Goal: Information Seeking & Learning: Learn about a topic

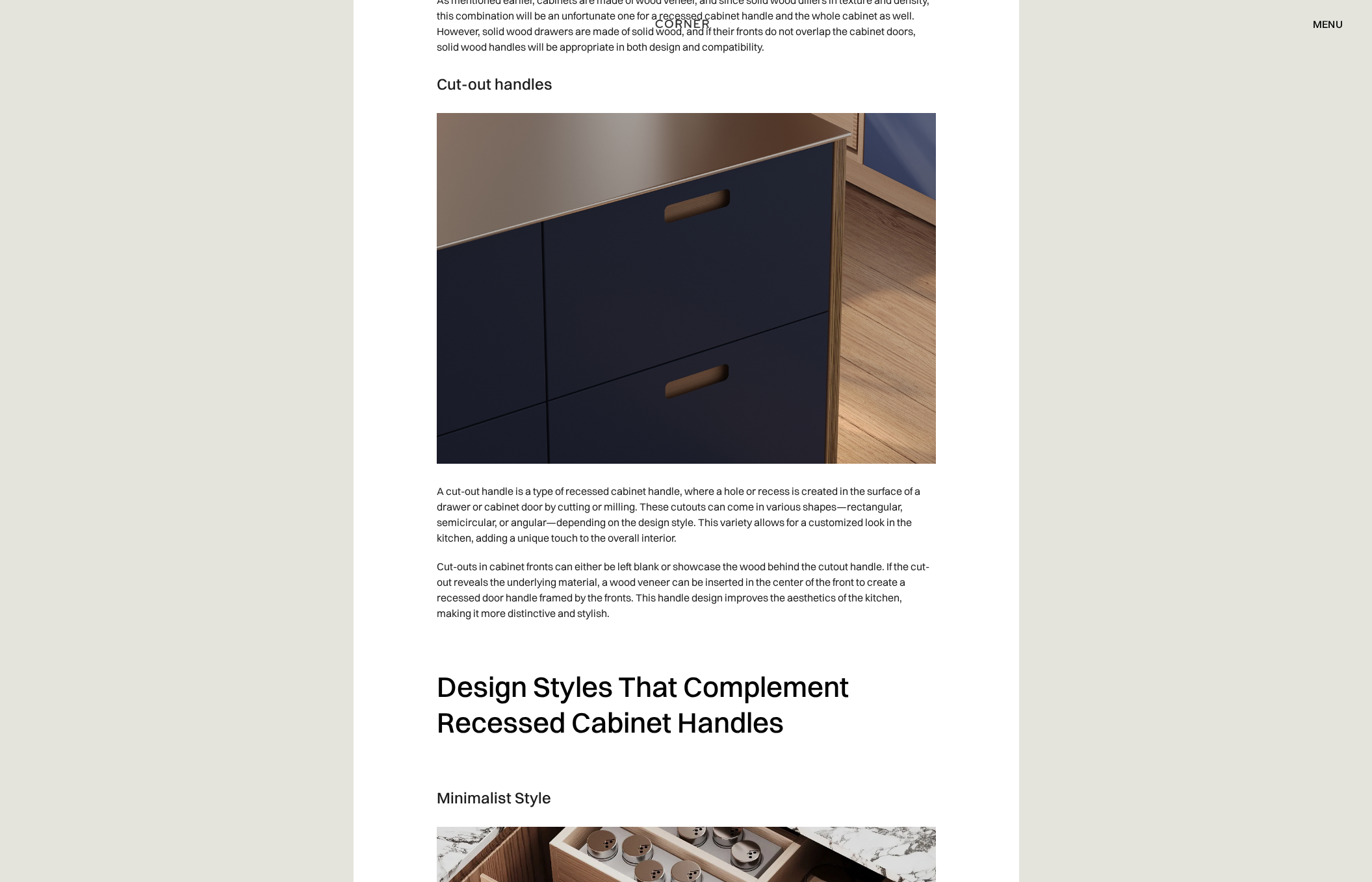
scroll to position [4307, 0]
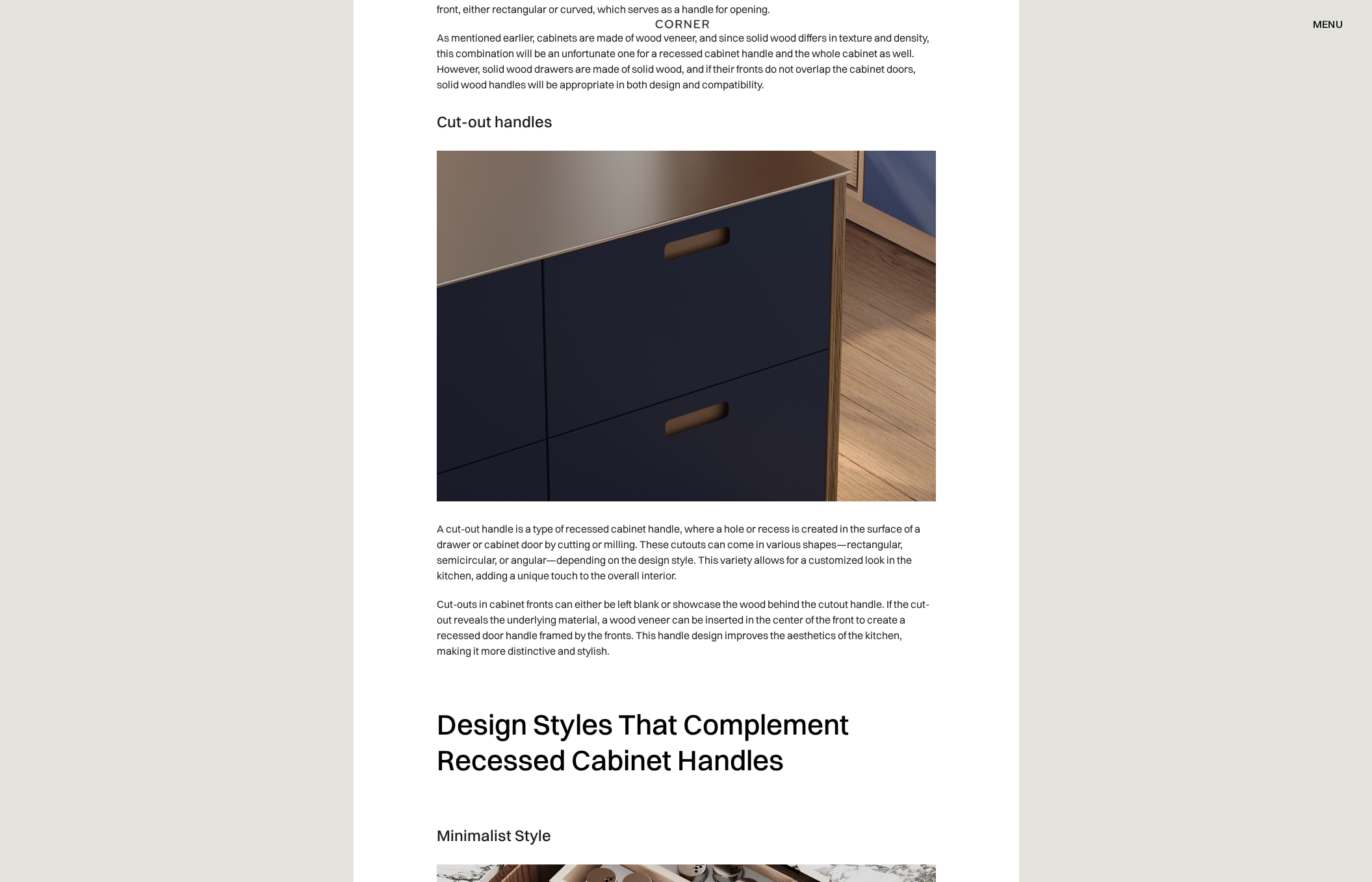
click at [590, 417] on img at bounding box center [686, 326] width 499 height 351
click at [544, 131] on h3 "Cut-out handles" at bounding box center [686, 121] width 499 height 20
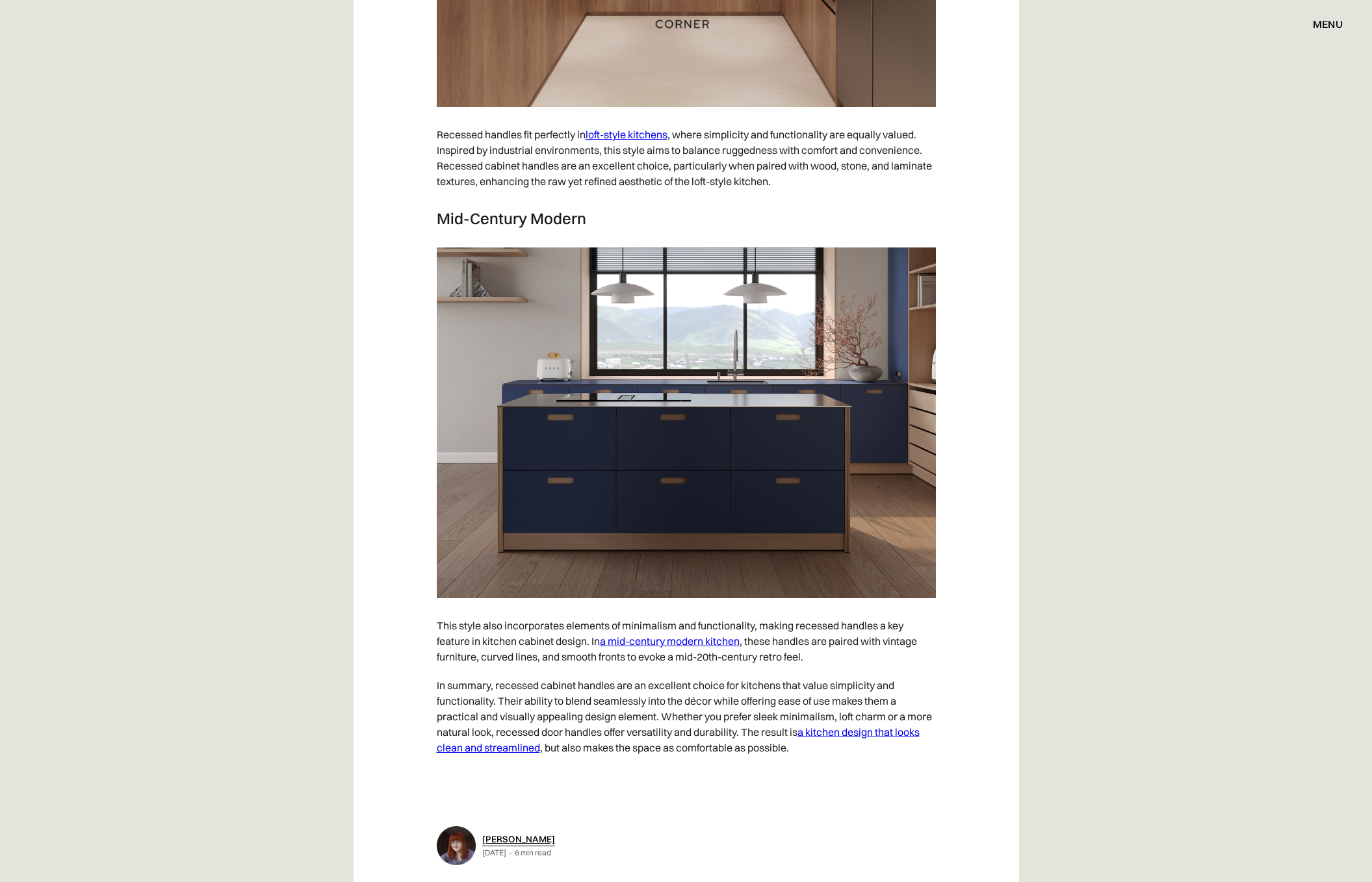
scroll to position [6566, 0]
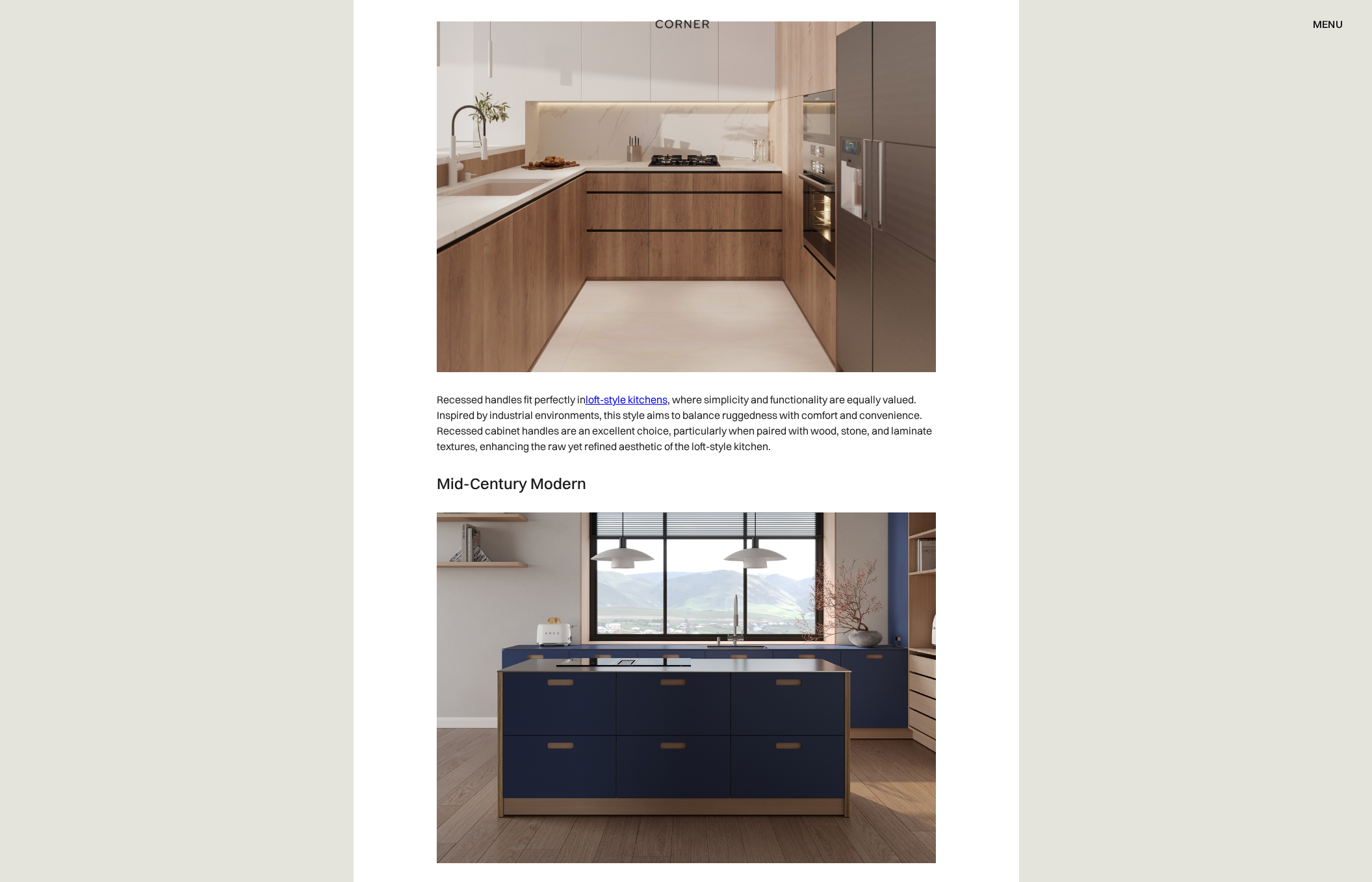
click at [788, 746] on img at bounding box center [686, 688] width 499 height 351
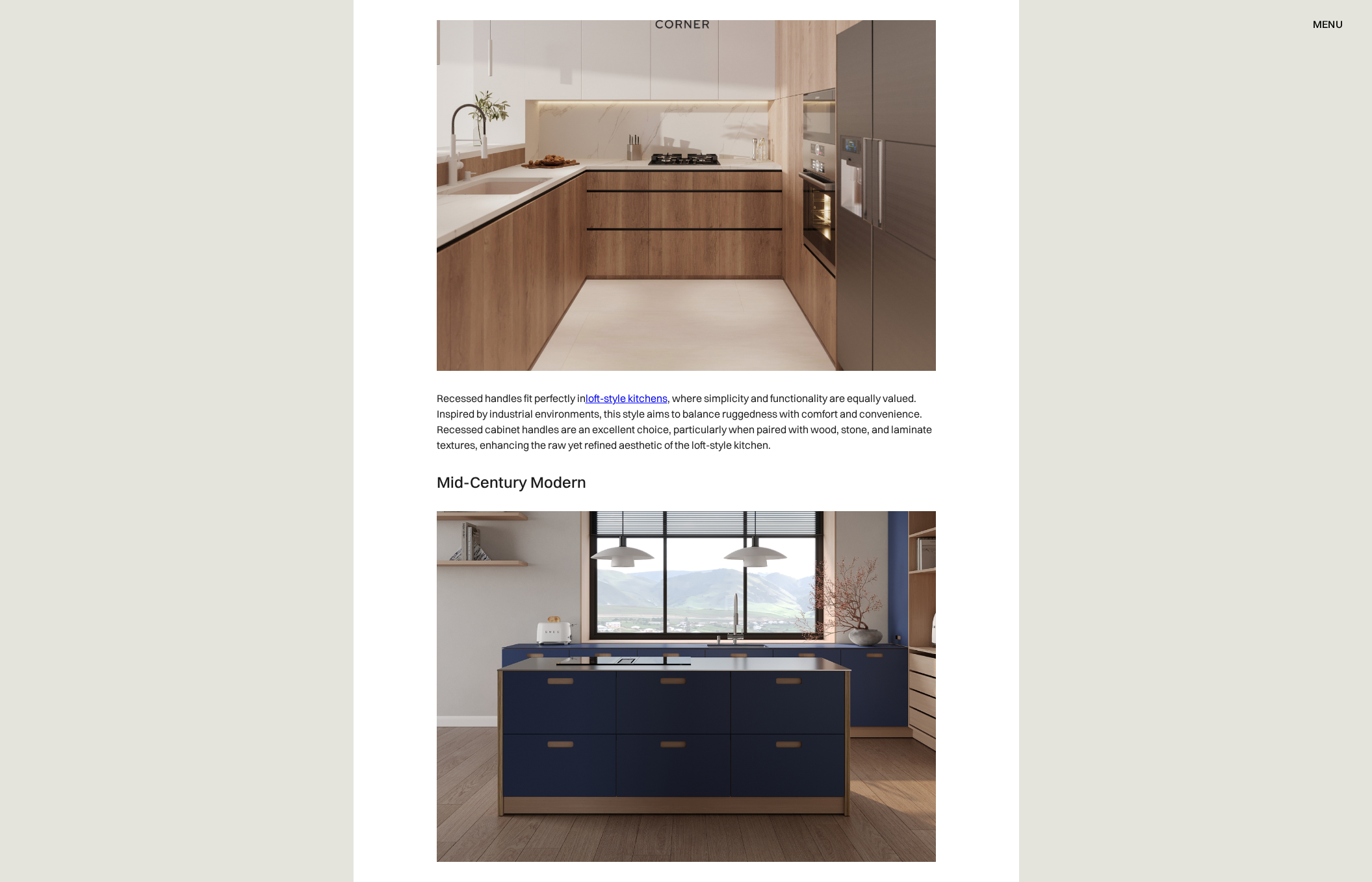
scroll to position [6963, 0]
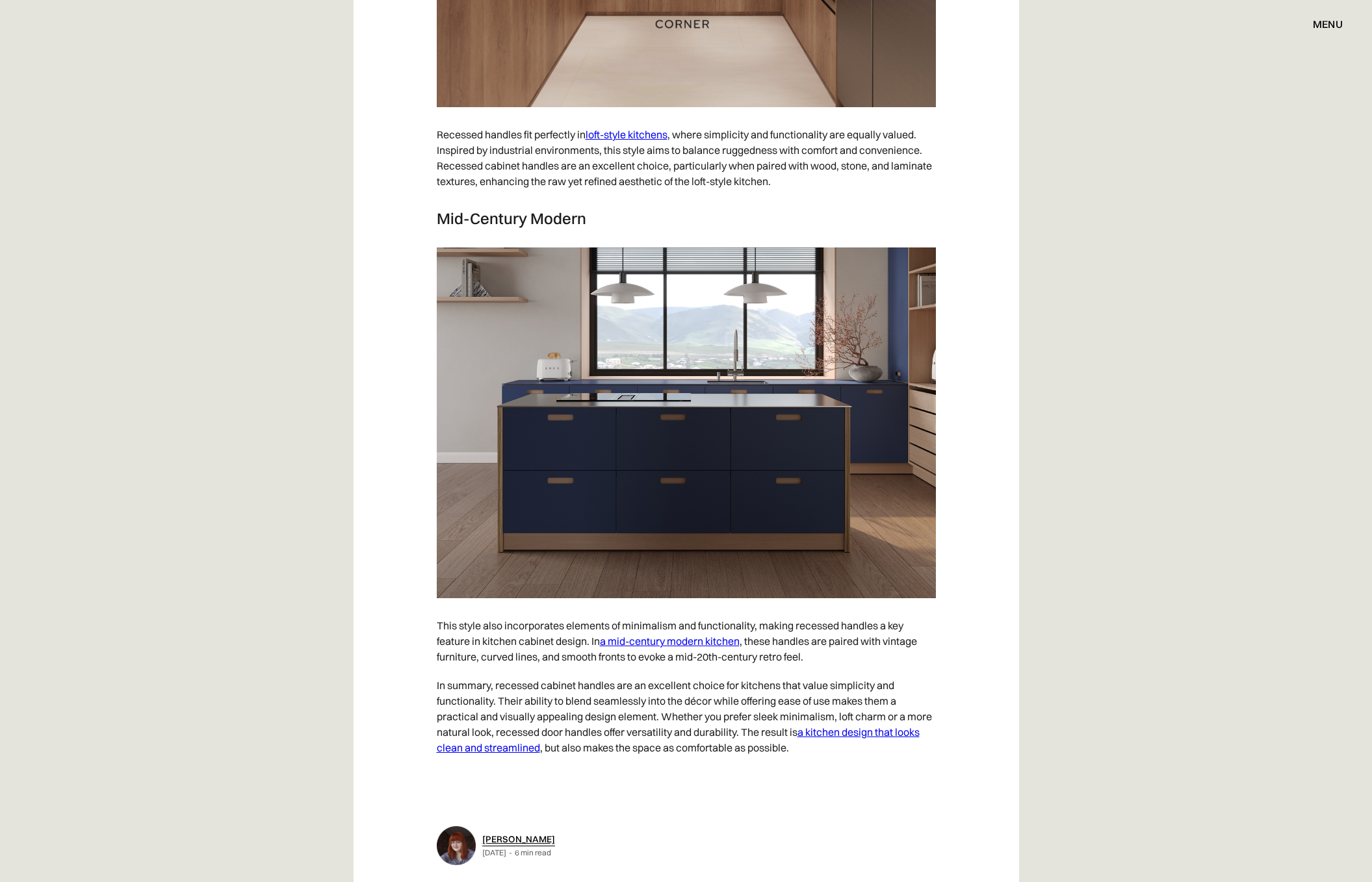
click at [717, 647] on link "a mid-century modern kitchen" at bounding box center [670, 641] width 140 height 13
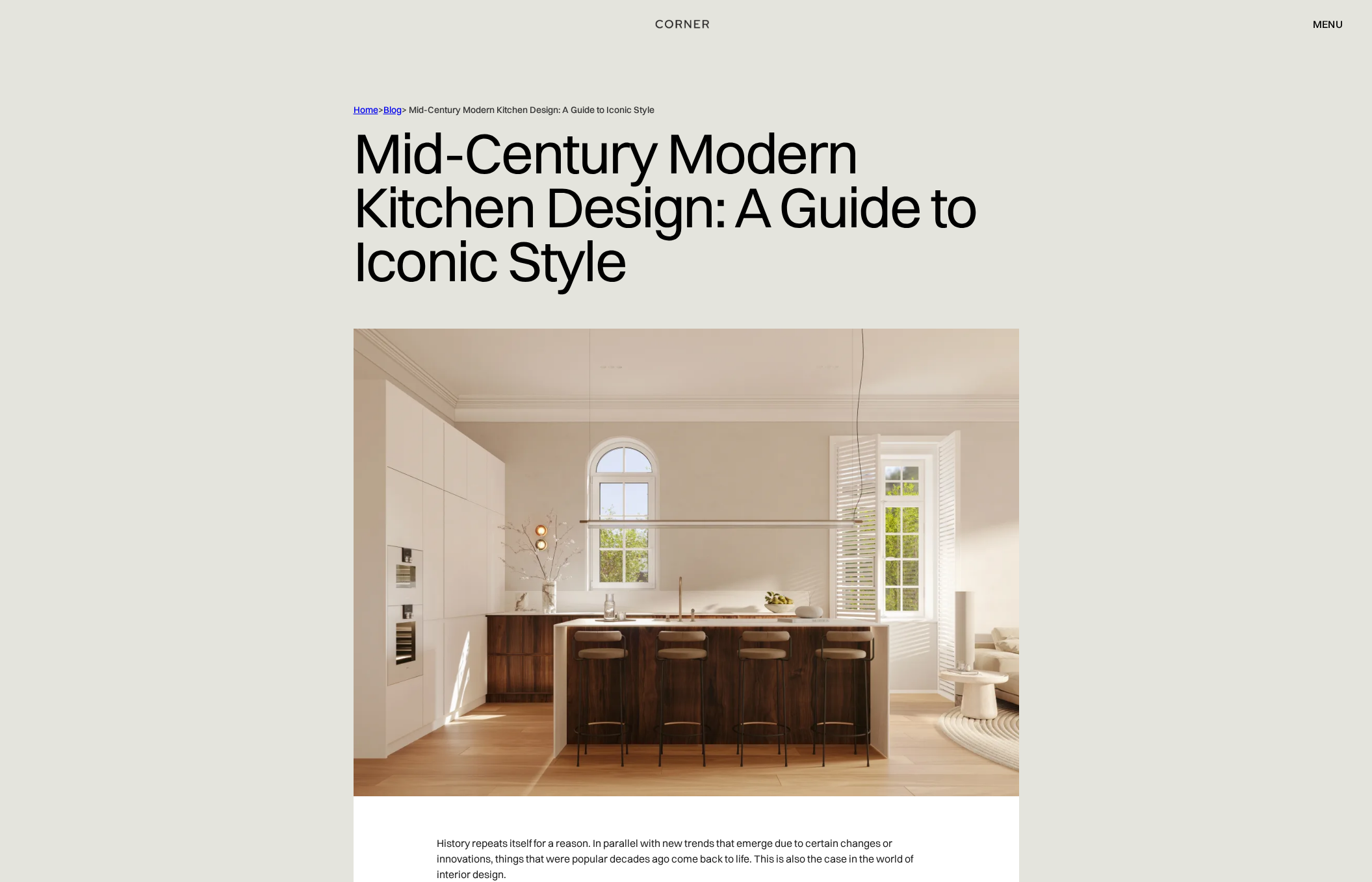
click at [1052, 179] on div "Home > Blog > Mid-Century Modern Kitchen Design: A Guide to Iconic Style Mid-Ce…" at bounding box center [686, 216] width 831 height 225
